Goal: Information Seeking & Learning: Check status

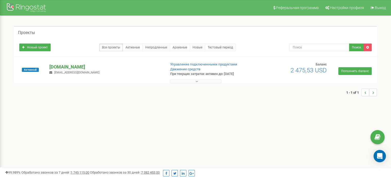
click at [58, 65] on p "[DOMAIN_NAME]" at bounding box center [105, 67] width 112 height 7
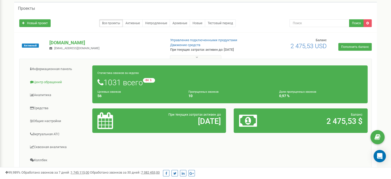
scroll to position [15, 0]
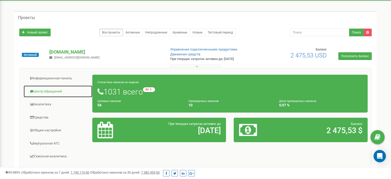
click at [51, 91] on link "Центр обращений" at bounding box center [57, 91] width 69 height 13
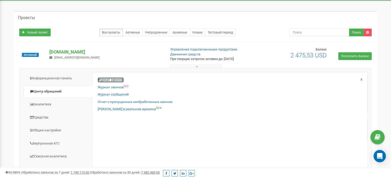
click at [108, 79] on link "Журнал звонков" at bounding box center [111, 79] width 26 height 5
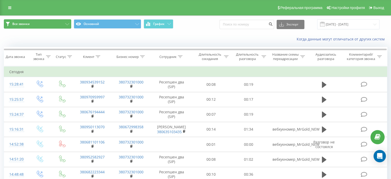
click at [69, 25] on icon at bounding box center [67, 24] width 4 height 2
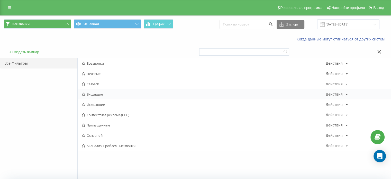
click at [99, 95] on span "Входящие" at bounding box center [204, 94] width 244 height 4
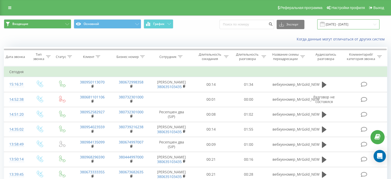
click at [371, 23] on input "22.08.2025 - 22.09.2025" at bounding box center [348, 24] width 62 height 10
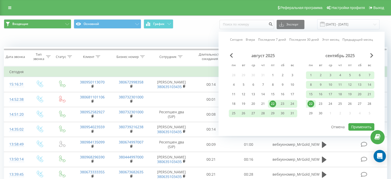
click at [311, 104] on div "22" at bounding box center [311, 103] width 7 height 7
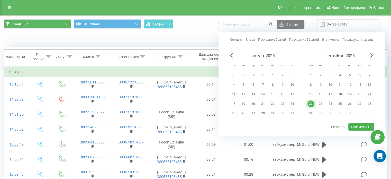
click at [311, 104] on div "22" at bounding box center [311, 103] width 7 height 7
click at [360, 125] on button "Применить" at bounding box center [361, 126] width 26 height 7
type input "[DATE] - [DATE]"
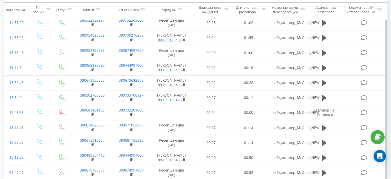
scroll to position [93, 0]
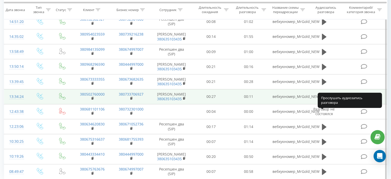
click at [325, 100] on icon at bounding box center [324, 97] width 5 height 6
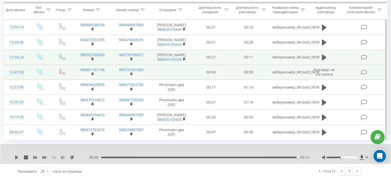
scroll to position [0, 0]
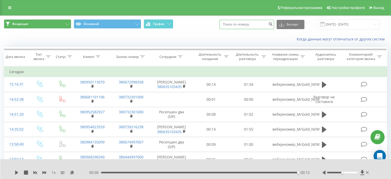
click at [238, 23] on input at bounding box center [247, 24] width 55 height 9
paste input "380955558667"
type input "380955558667"
click at [274, 26] on button "submit" at bounding box center [270, 24] width 7 height 9
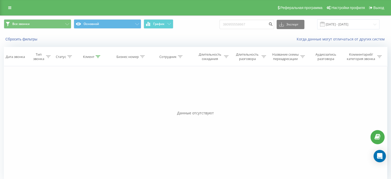
click at [325, 24] on span at bounding box center [322, 24] width 5 height 5
click at [246, 20] on input "380955558667" at bounding box center [247, 24] width 55 height 9
click at [258, 29] on input "380955558667" at bounding box center [247, 24] width 55 height 9
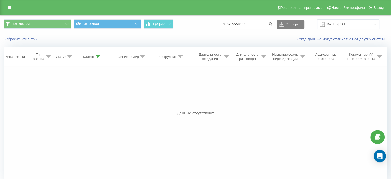
click at [258, 29] on input "380955558667" at bounding box center [247, 24] width 55 height 9
paste input "503308188"
type input "380503308188"
click at [273, 24] on icon "submit" at bounding box center [270, 23] width 4 height 3
click at [268, 23] on input "380503308188" at bounding box center [247, 24] width 55 height 9
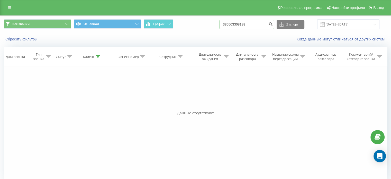
click at [268, 23] on input "380503308188" at bounding box center [247, 24] width 55 height 9
click at [198, 32] on div "Все звонки Основной График Экспорт .csv .xls .xlsx 22.06.2025 - 22.09.2025" at bounding box center [195, 24] width 391 height 17
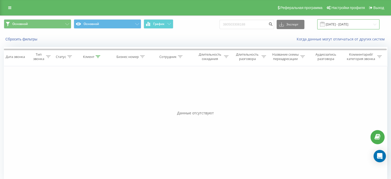
click at [352, 25] on input "[DATE] - [DATE]" at bounding box center [348, 24] width 62 height 10
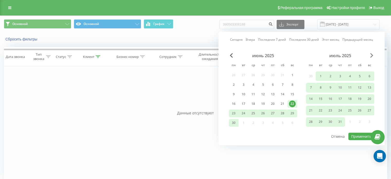
click at [372, 54] on span "Next Month" at bounding box center [371, 55] width 3 height 5
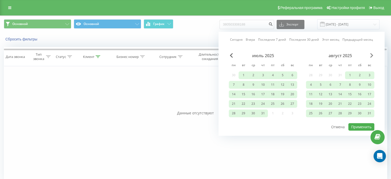
click at [372, 54] on span "Next Month" at bounding box center [371, 55] width 3 height 5
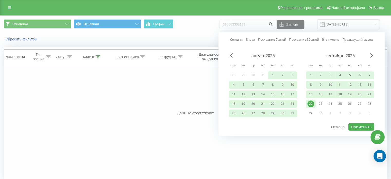
click at [313, 103] on div "22" at bounding box center [311, 103] width 7 height 7
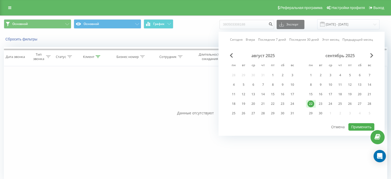
click at [313, 103] on div "22" at bounding box center [311, 103] width 7 height 7
click at [359, 127] on button "Применить" at bounding box center [361, 126] width 26 height 7
type input "[DATE] - [DATE]"
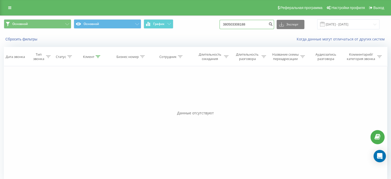
click at [261, 24] on input "380503308188" at bounding box center [247, 24] width 55 height 9
type input "3"
click at [185, 42] on div "Сбросить фильтры Когда данные могут отличаться от других систем" at bounding box center [195, 39] width 391 height 12
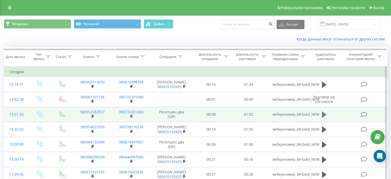
click at [324, 118] on icon at bounding box center [324, 114] width 5 height 6
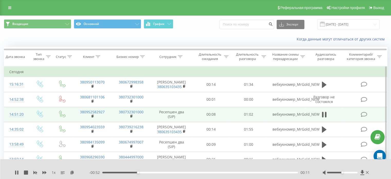
click at [324, 118] on icon at bounding box center [324, 114] width 5 height 7
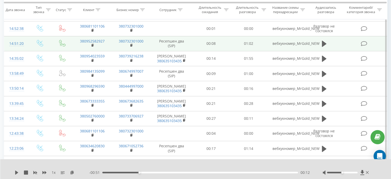
scroll to position [76, 0]
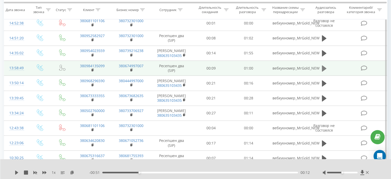
click at [323, 71] on icon at bounding box center [324, 68] width 5 height 6
click at [326, 71] on icon at bounding box center [326, 69] width 2 height 6
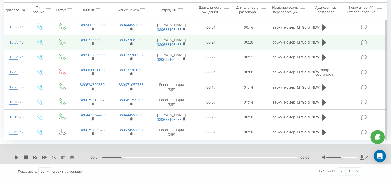
scroll to position [154, 0]
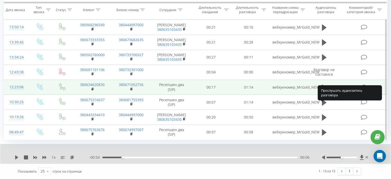
click at [324, 84] on icon at bounding box center [324, 87] width 5 height 6
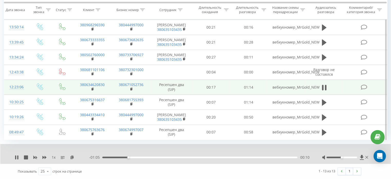
click at [324, 84] on icon at bounding box center [324, 87] width 5 height 7
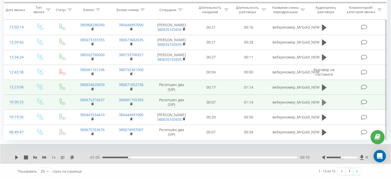
click at [323, 99] on icon at bounding box center [324, 102] width 5 height 6
click at [323, 99] on icon at bounding box center [324, 102] width 5 height 7
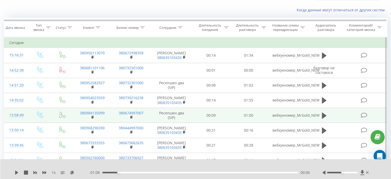
scroll to position [0, 0]
